Goal: Information Seeking & Learning: Compare options

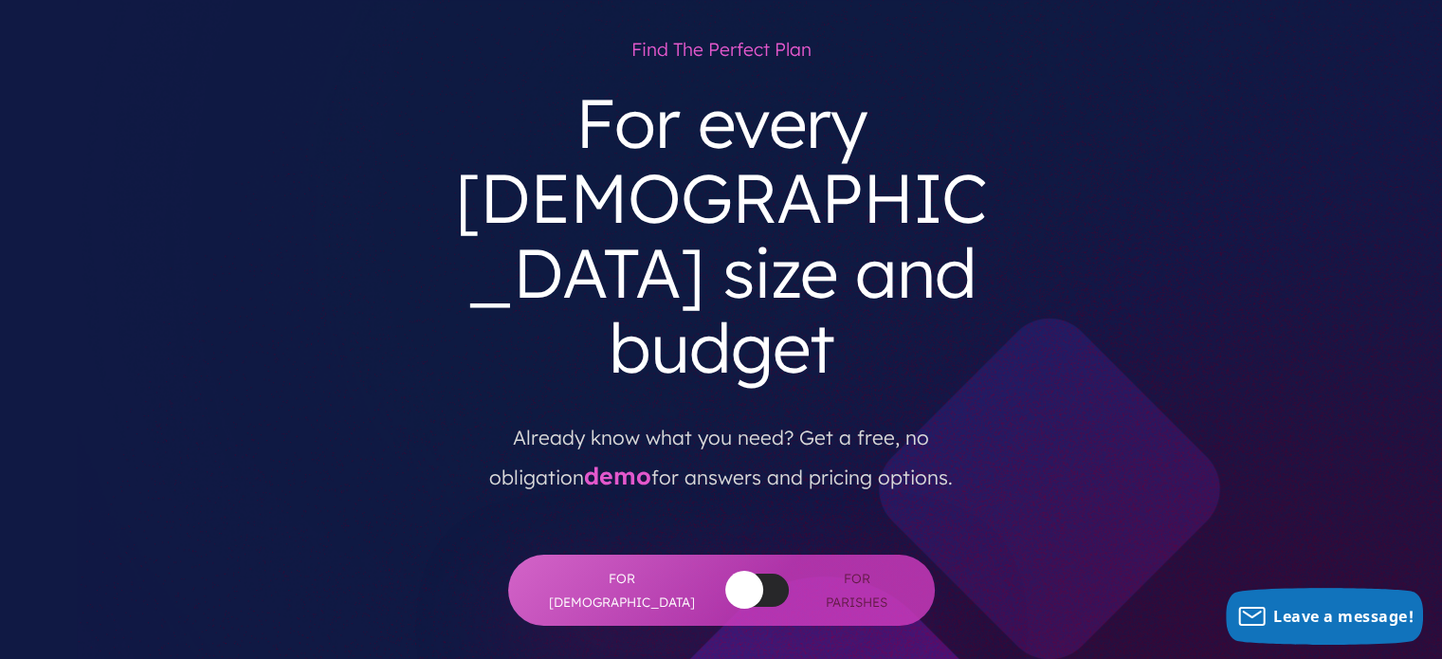
scroll to position [474, 0]
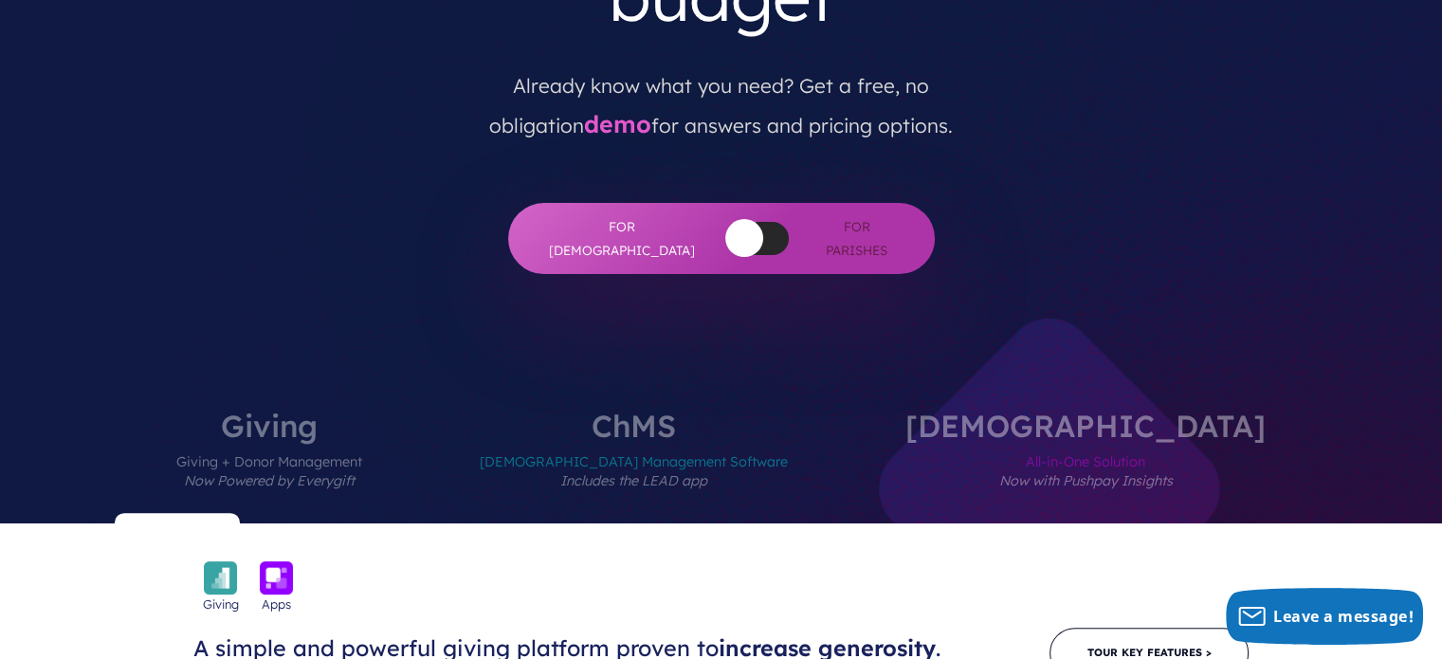
click at [731, 410] on label "ChMS Church Management Software Includes the LEAD app" at bounding box center [634, 466] width 422 height 113
click at [1043, 441] on span "All-in-One Solution Now with Pushpay Insights" at bounding box center [1085, 482] width 360 height 82
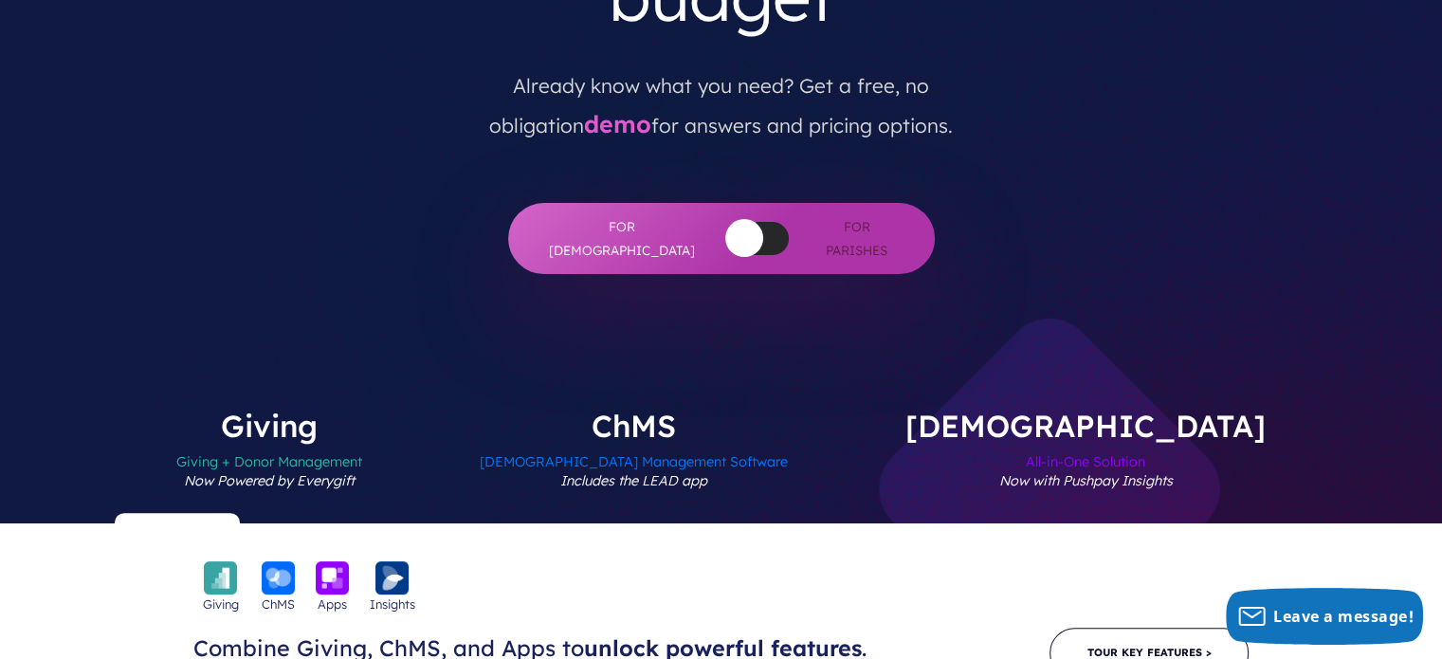
scroll to position [663, 0]
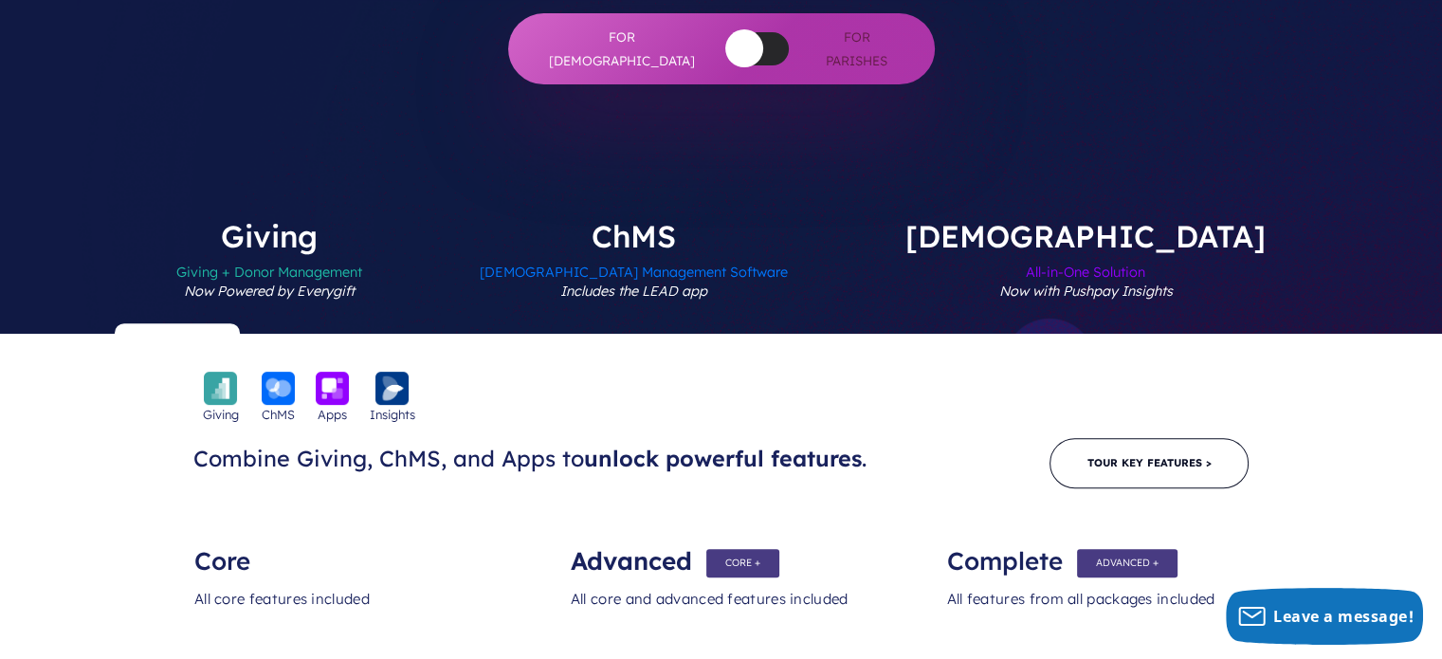
click at [419, 221] on label "Giving Giving + Donor Management Now Powered by Everygift" at bounding box center [269, 277] width 300 height 113
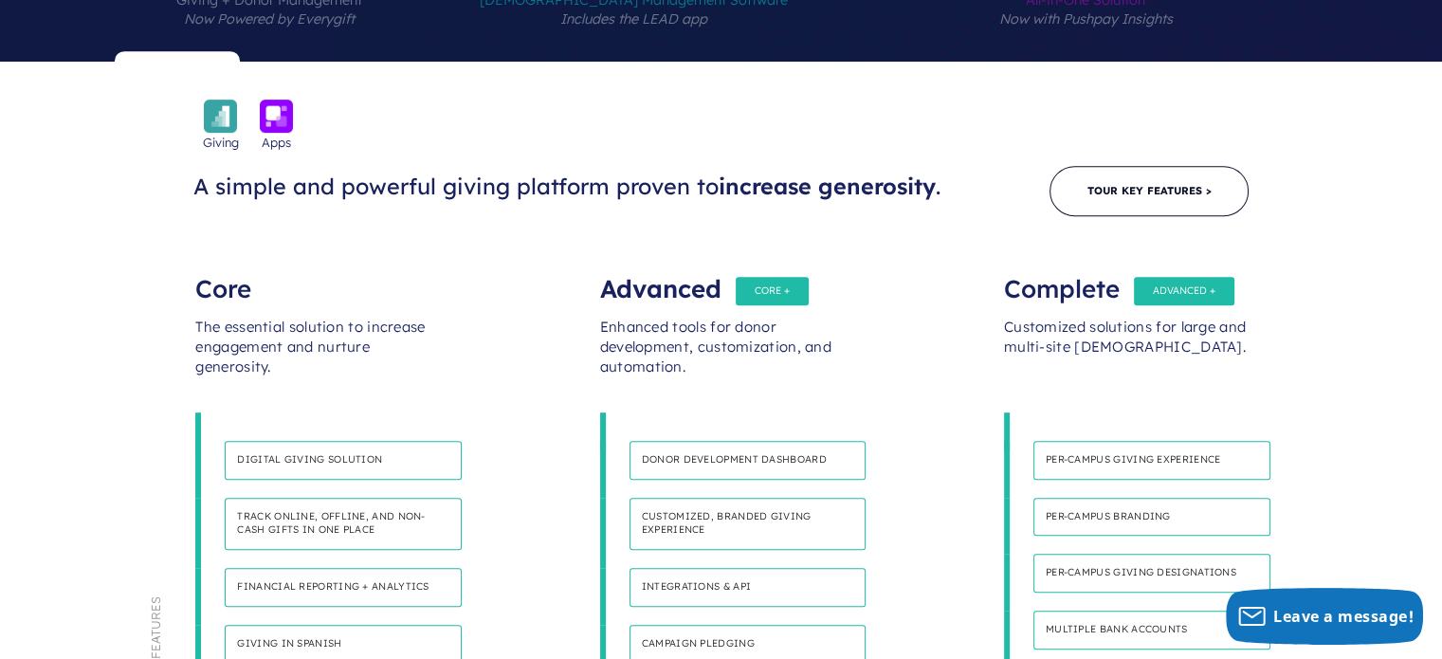
scroll to position [827, 0]
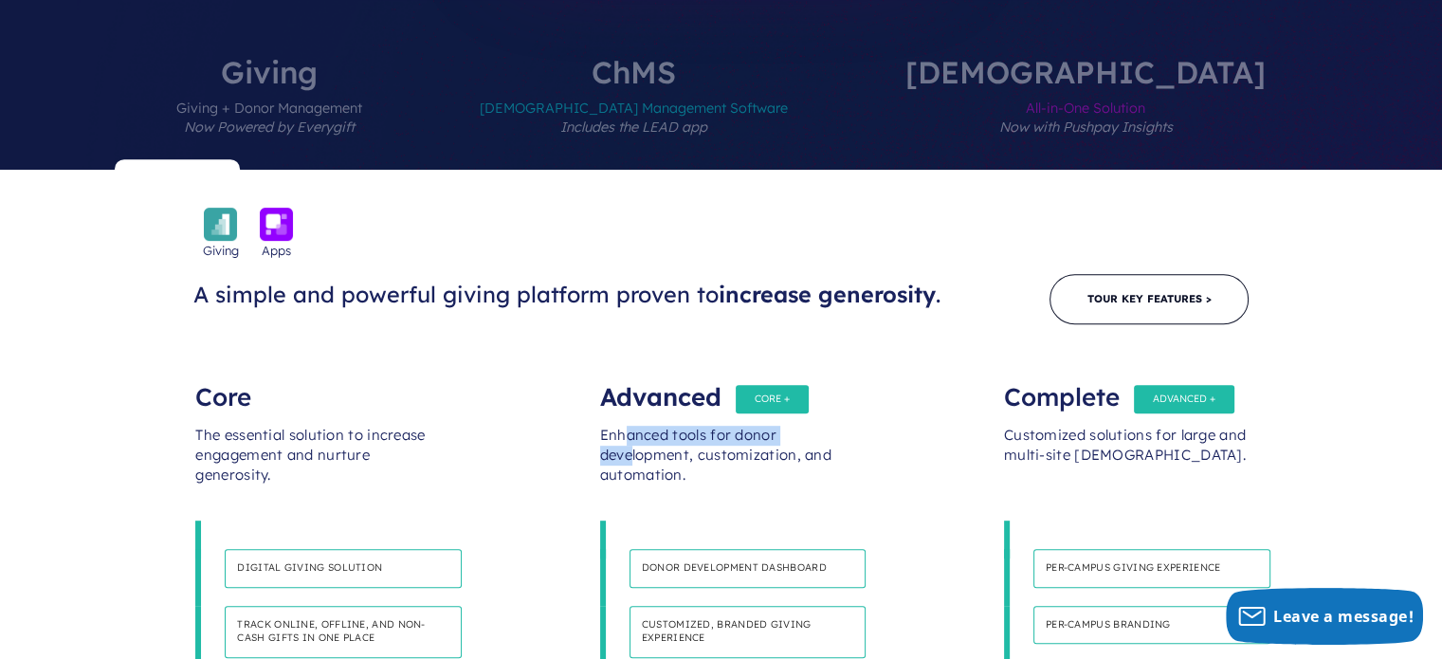
drag, startPoint x: 624, startPoint y: 287, endPoint x: 629, endPoint y: 302, distance: 16.2
click at [629, 407] on div "Enhanced tools for donor development, customization, and automation." at bounding box center [721, 464] width 243 height 114
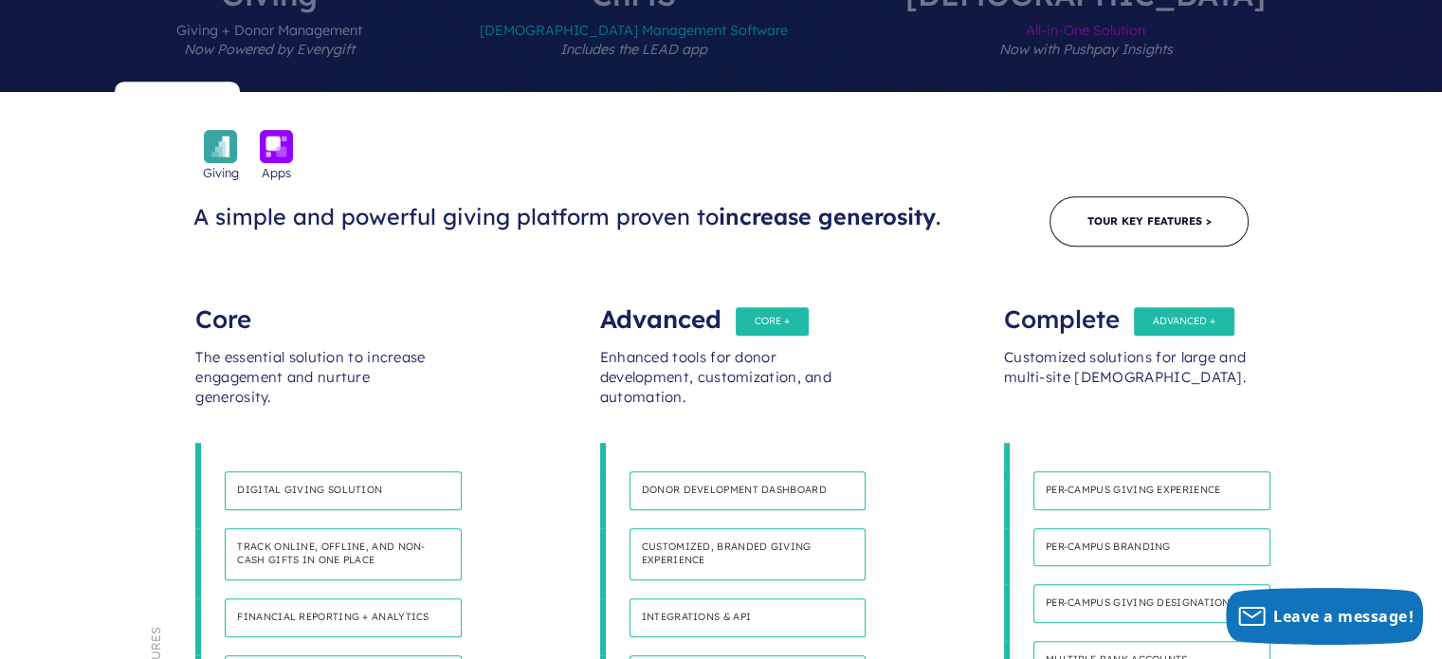
scroll to position [733, 0]
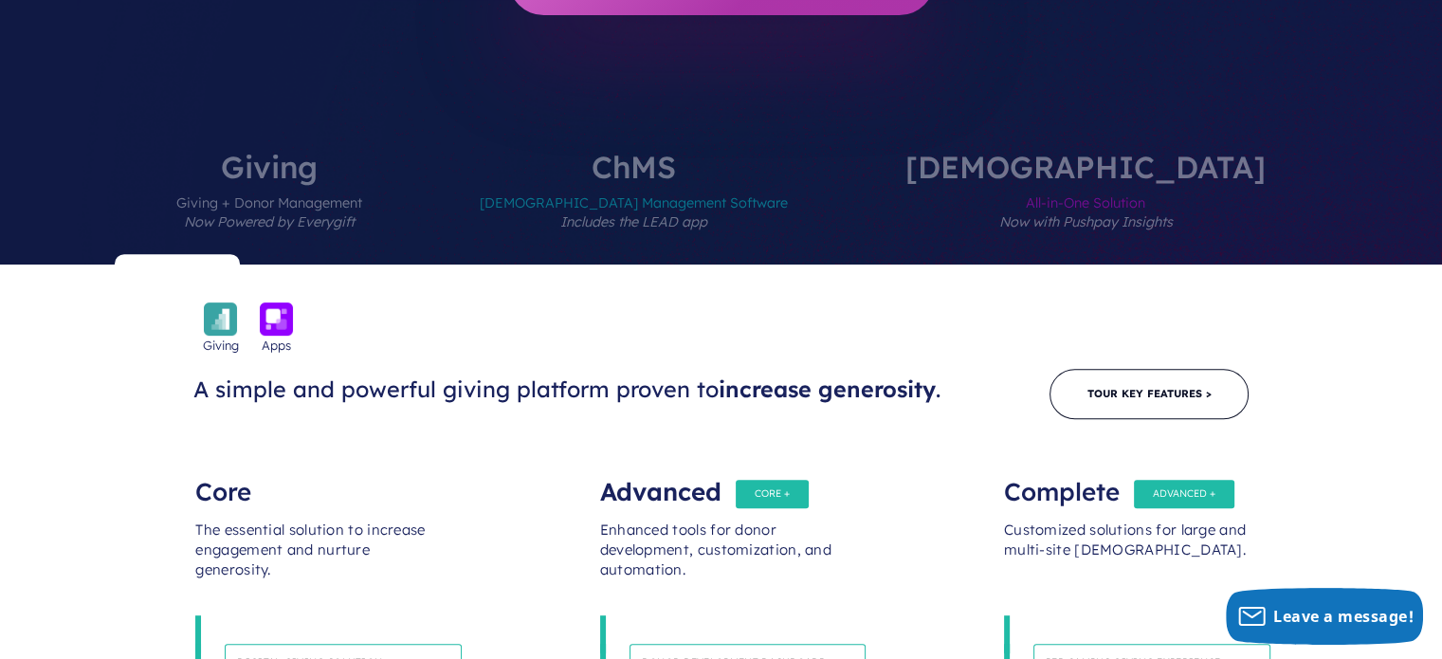
click at [748, 182] on span "Church Management Software Includes the LEAD app" at bounding box center [634, 223] width 308 height 82
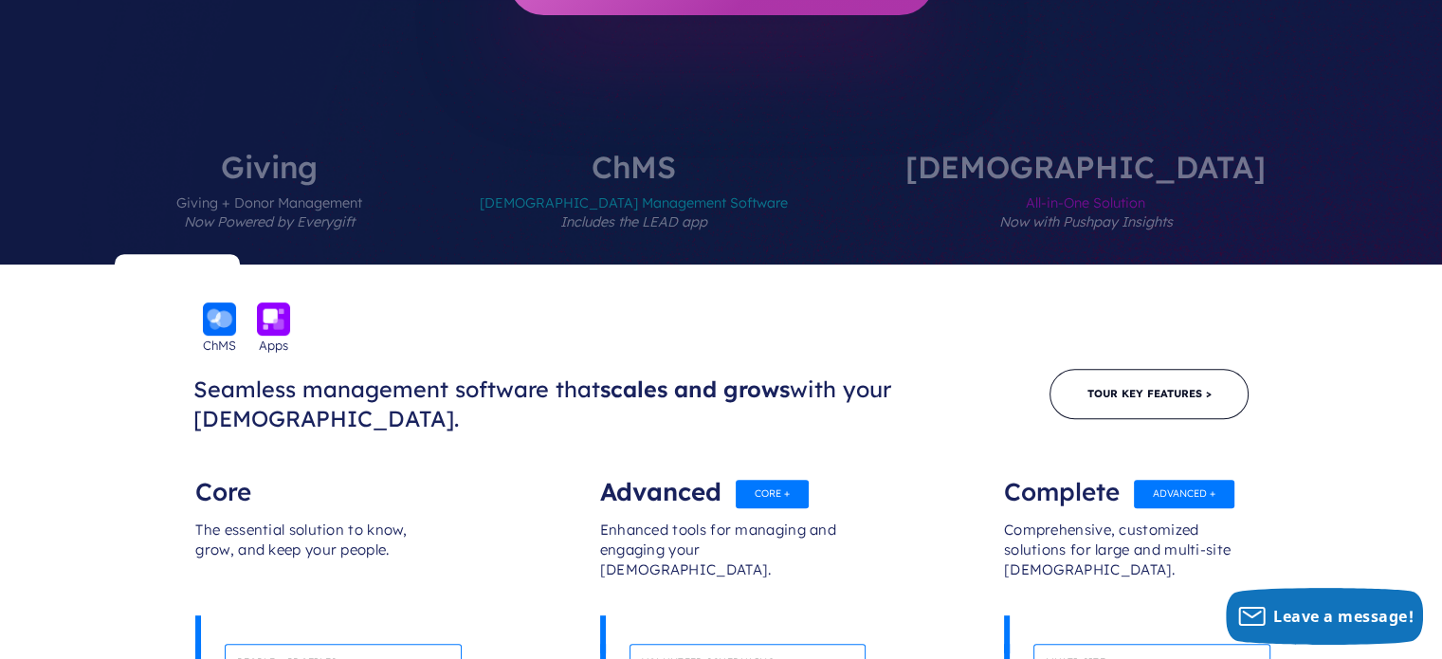
scroll to position [354, 0]
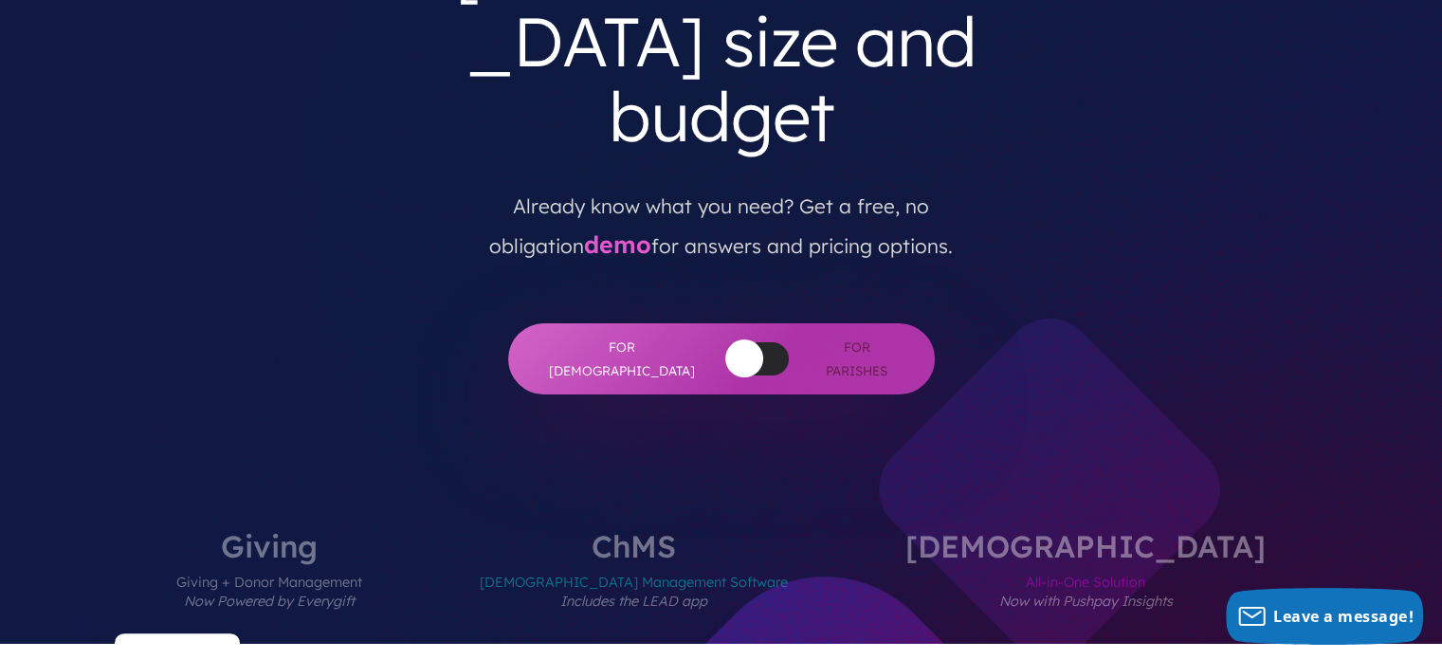
drag, startPoint x: 748, startPoint y: 86, endPoint x: 1244, endPoint y: 144, distance: 499.1
click at [1256, 130] on div "Find the perfect plan For every church size and budget Already know what you ne…" at bounding box center [721, 96] width 1145 height 596
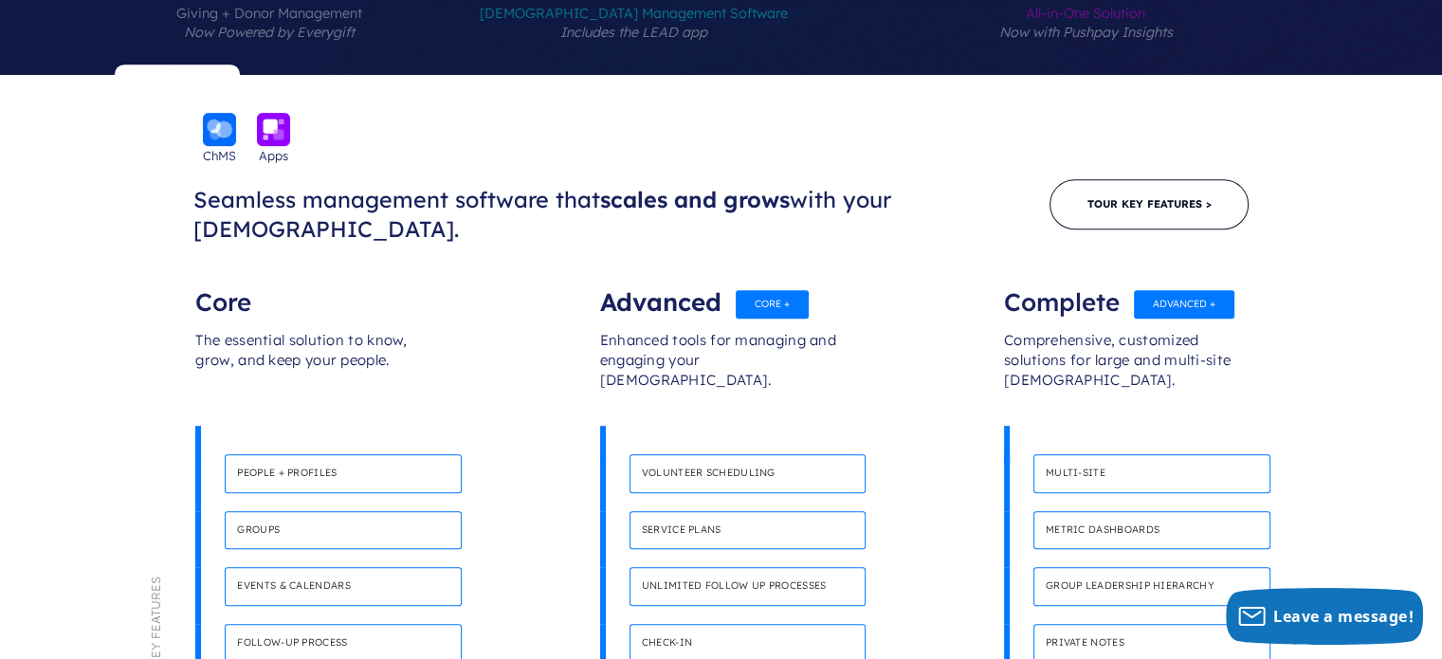
scroll to position [733, 0]
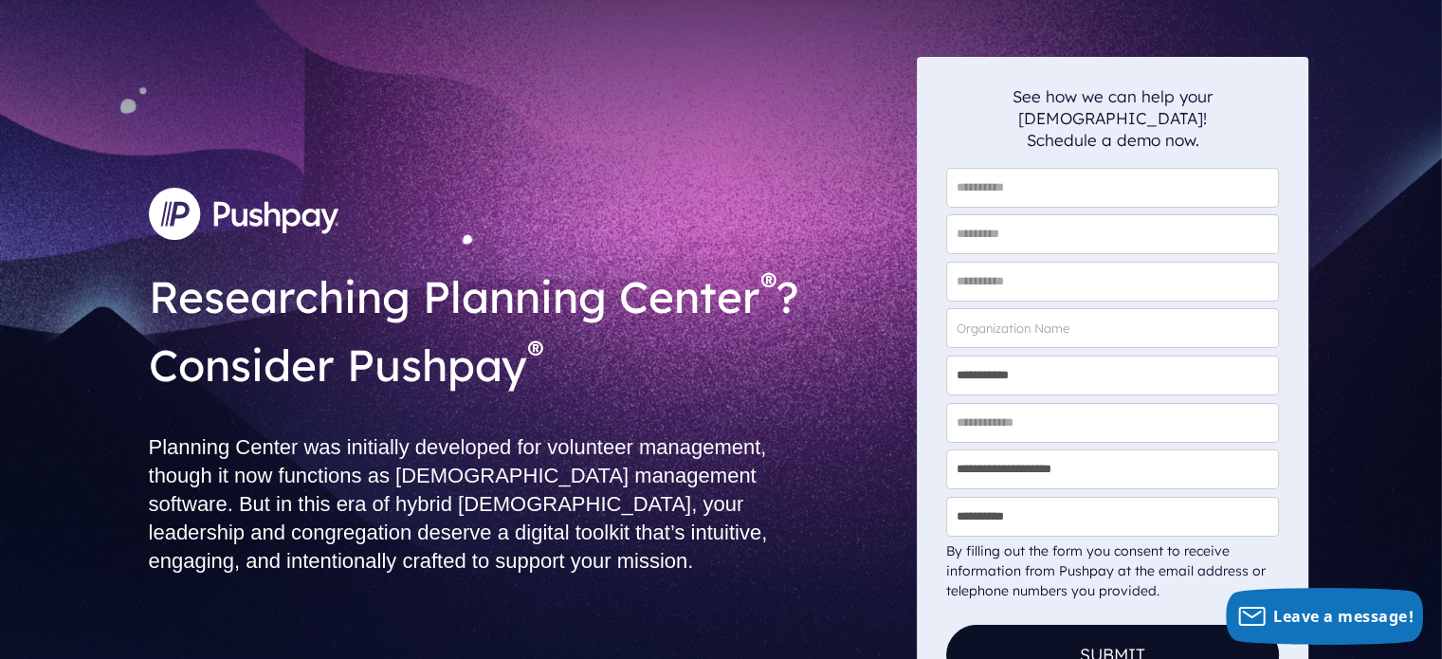
click at [0, 378] on div "**********" at bounding box center [721, 395] width 1442 height 790
